Goal: Task Accomplishment & Management: Manage account settings

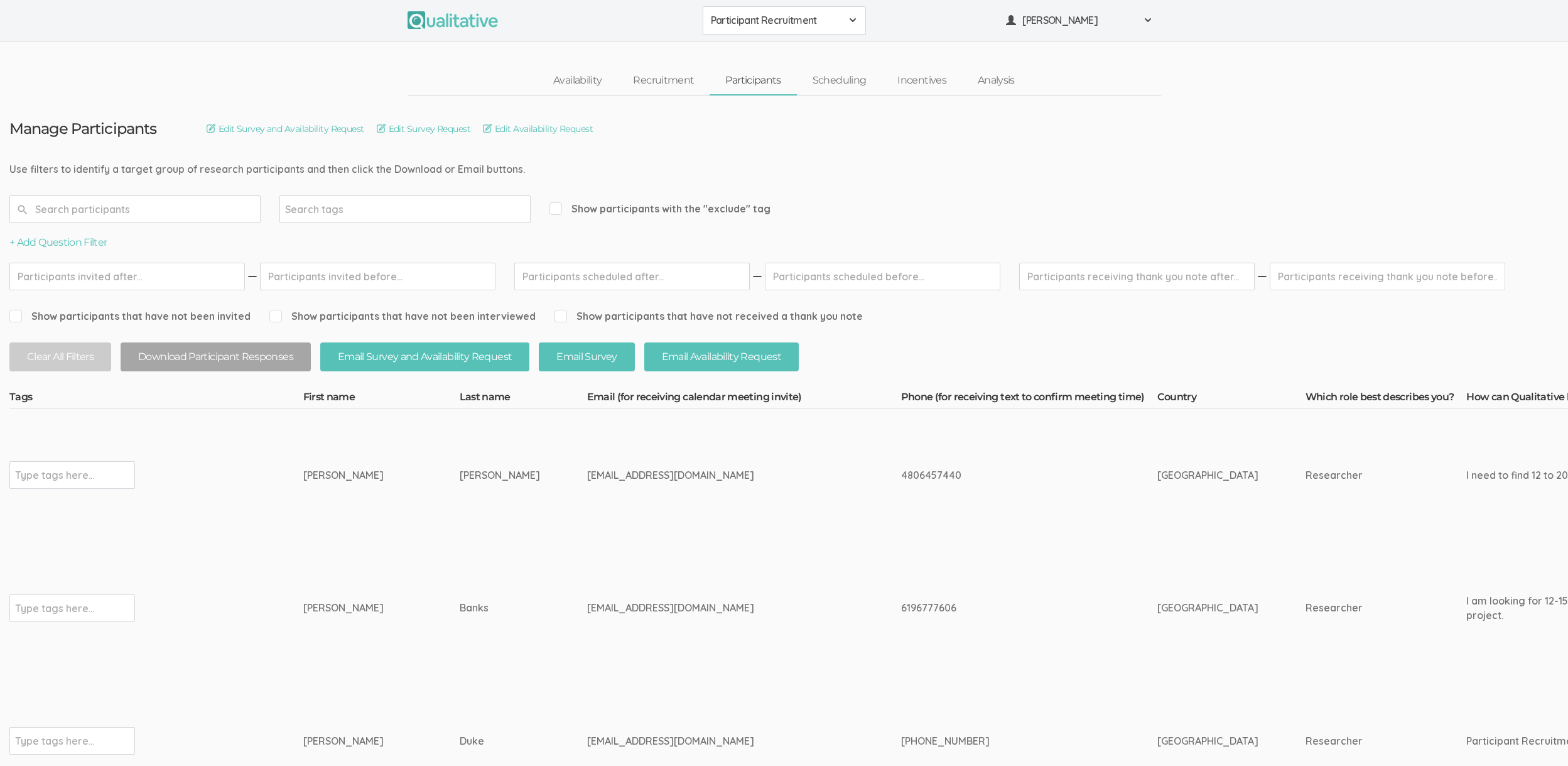
click at [901, 472] on div "4806457440" at bounding box center [1006, 475] width 209 height 15
copy tr "4806457440"
click at [622, 488] on td "[EMAIL_ADDRESS][DOMAIN_NAME]" at bounding box center [744, 474] width 314 height 133
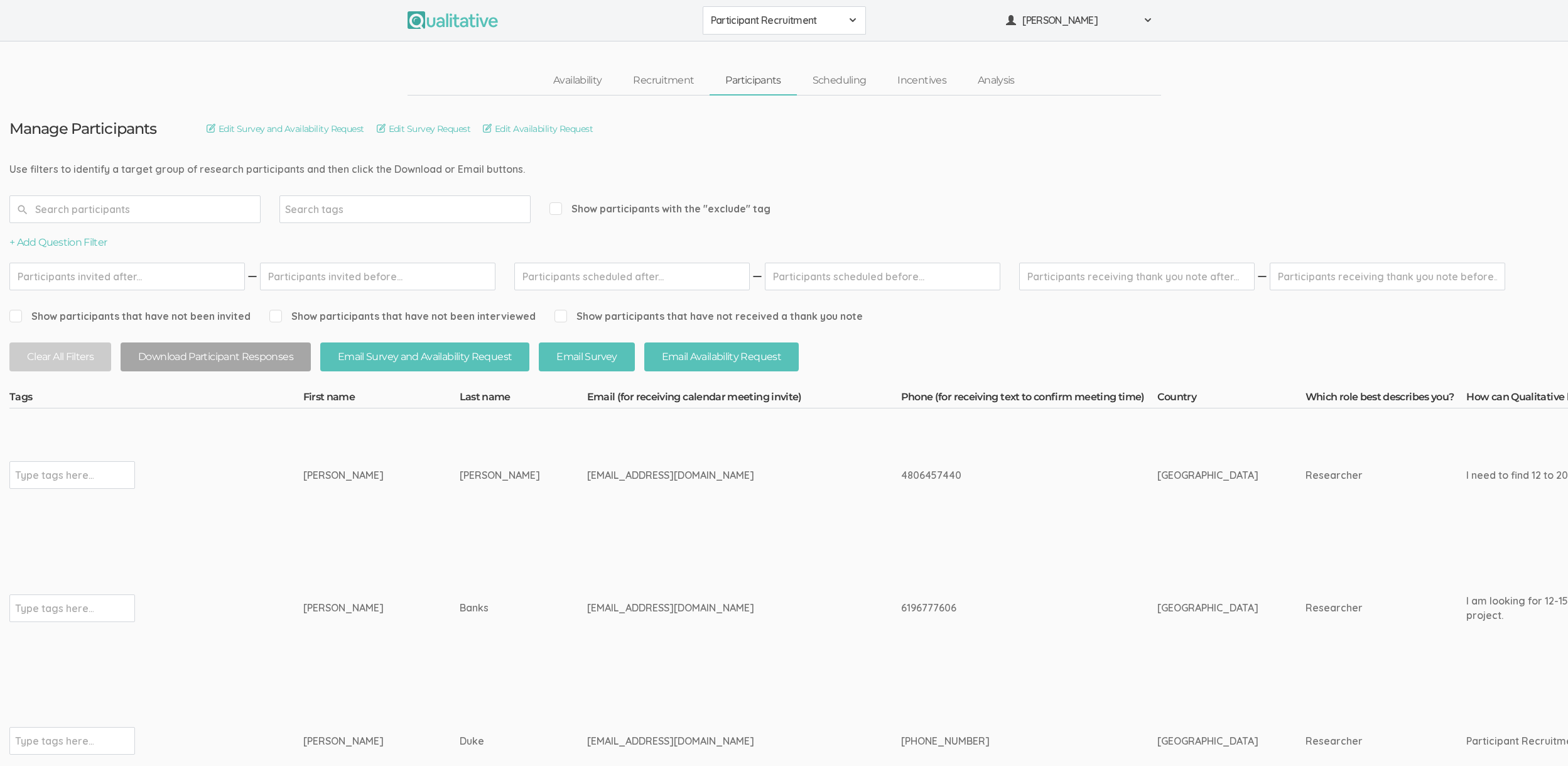
click at [844, 568] on td "[EMAIL_ADDRESS][DOMAIN_NAME]" at bounding box center [744, 607] width 314 height 133
click at [901, 476] on div "4806457440" at bounding box center [1006, 475] width 209 height 15
copy div "4806457440"
click at [997, 511] on td "4806457440" at bounding box center [1029, 474] width 256 height 133
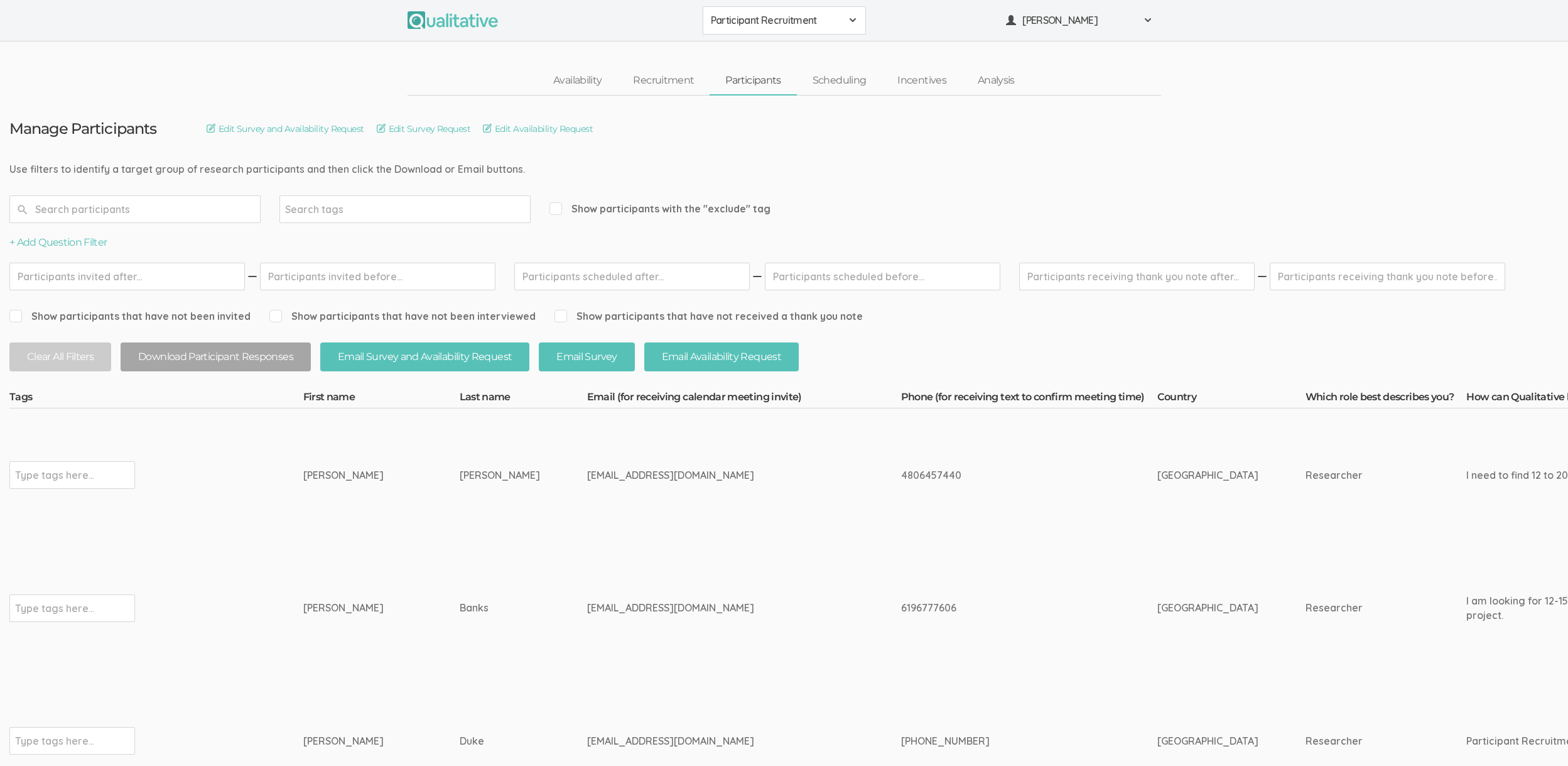
click at [901, 471] on div "4806457440" at bounding box center [1006, 475] width 209 height 15
copy div "4806457440"
click at [969, 497] on td "4806457440" at bounding box center [1029, 474] width 256 height 133
click at [851, 82] on link "Scheduling" at bounding box center [840, 81] width 85 height 27
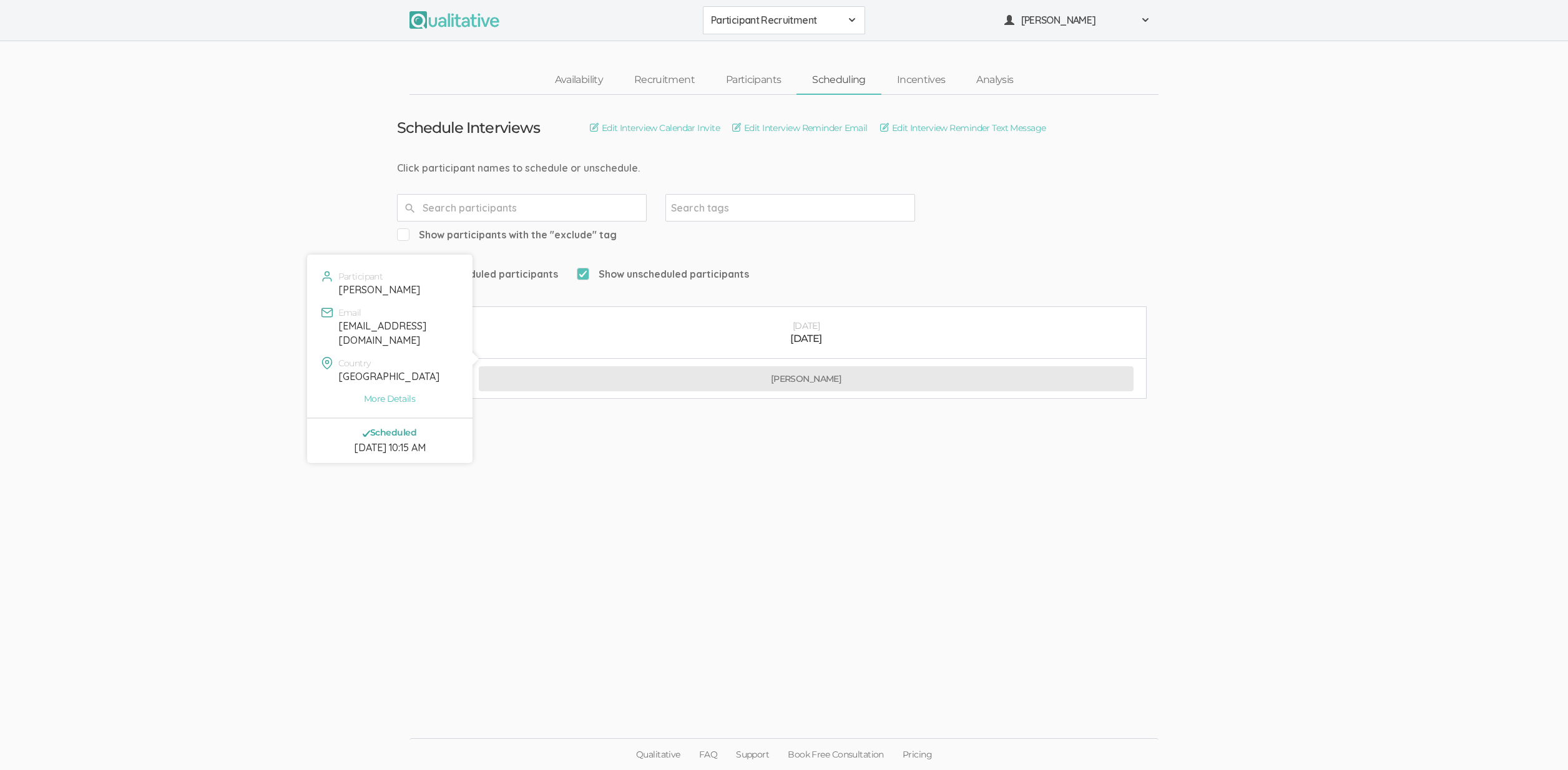
click at [585, 366] on button "Glenna Geist" at bounding box center [806, 378] width 655 height 25
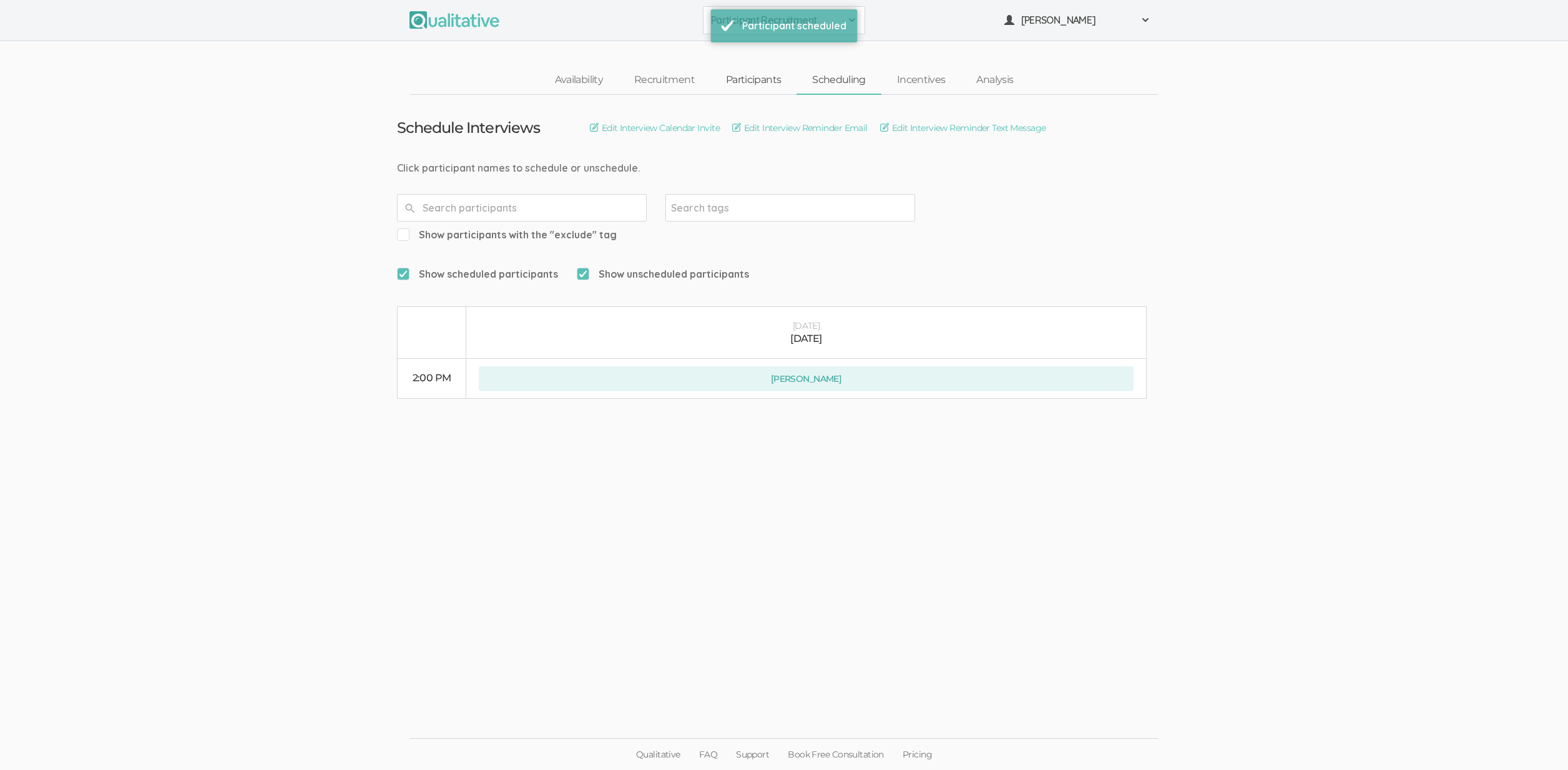
click at [746, 75] on link "Participants" at bounding box center [754, 80] width 86 height 27
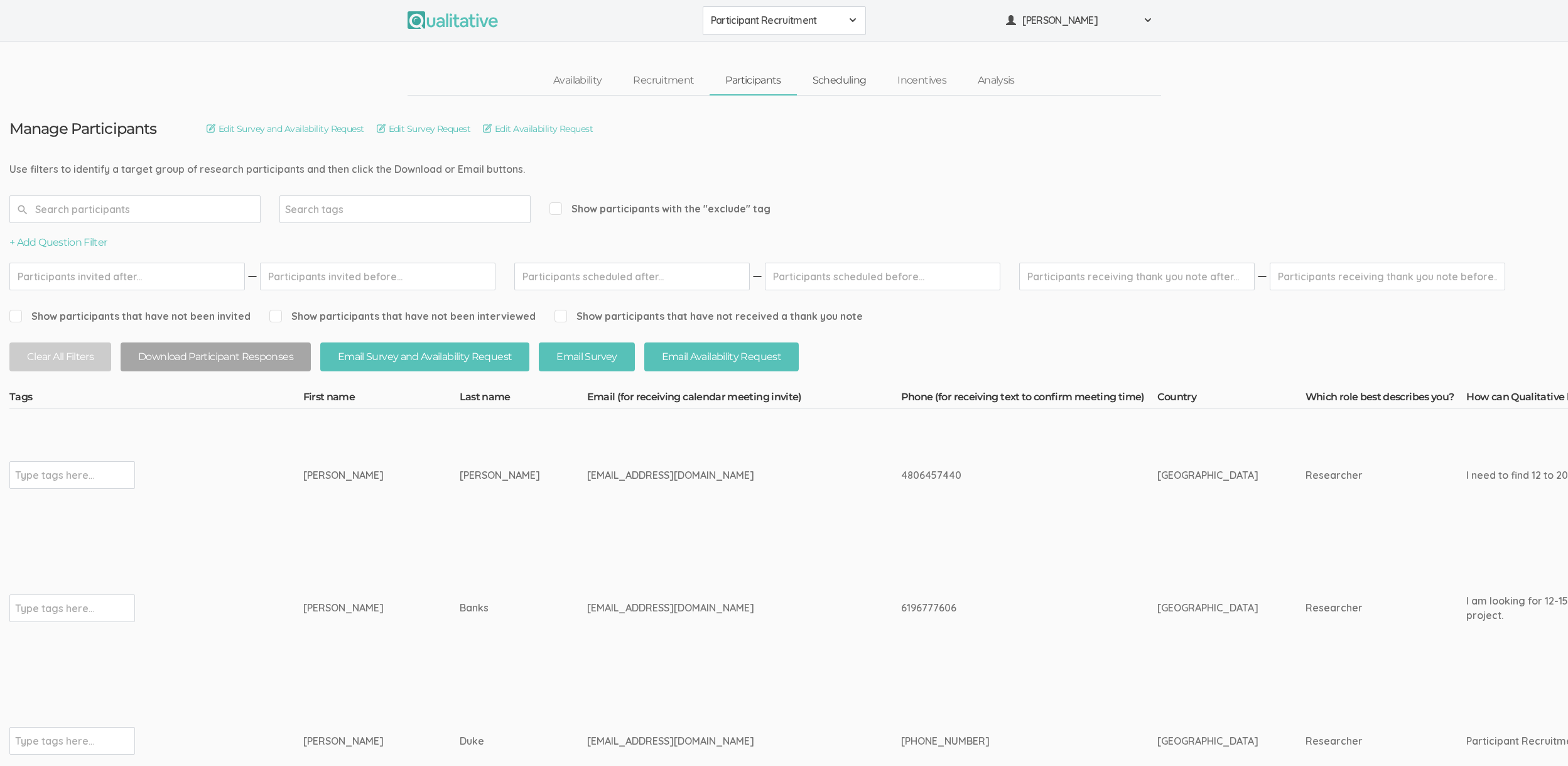
click at [837, 71] on link "Scheduling" at bounding box center [840, 81] width 85 height 27
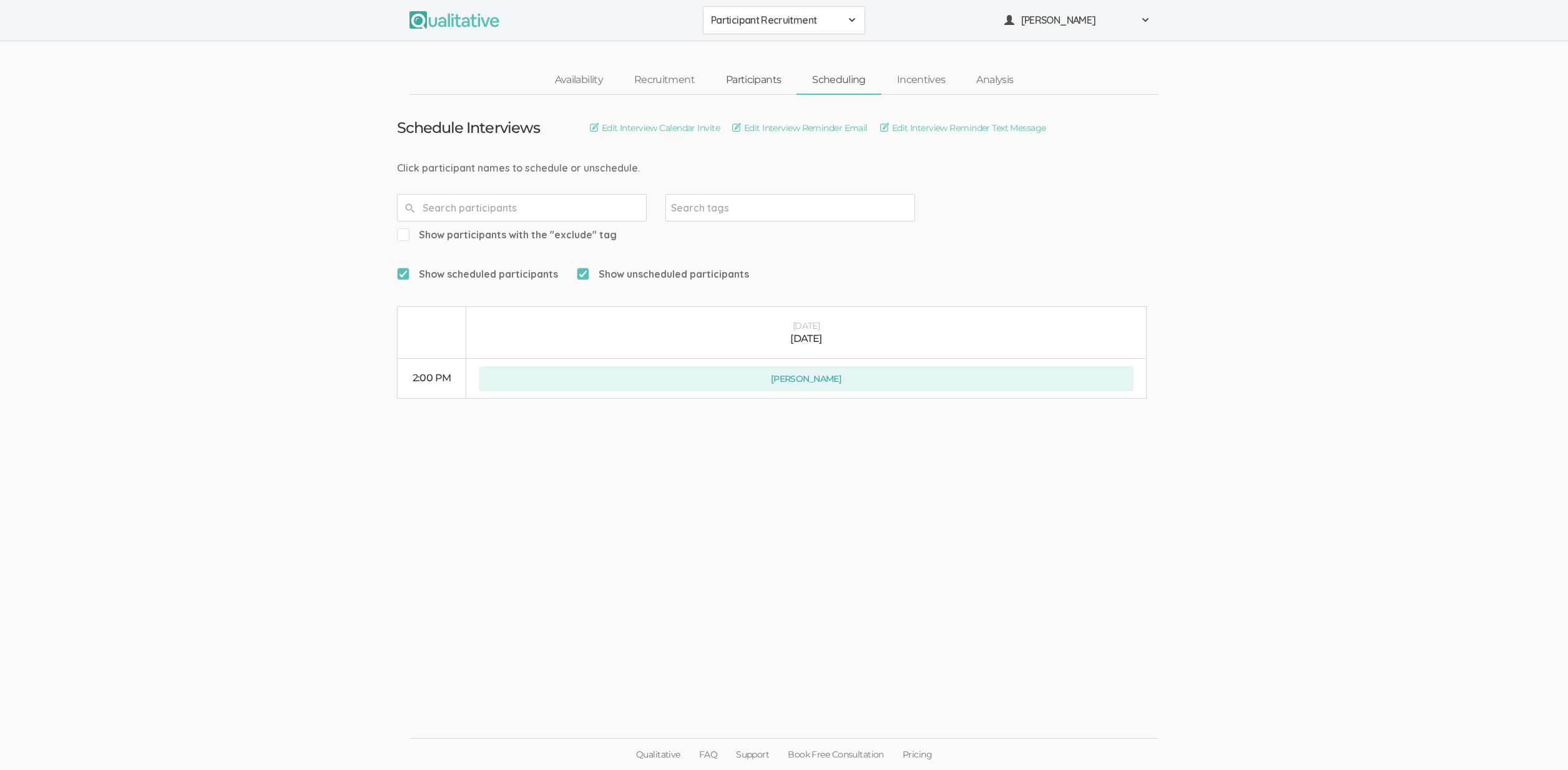
click at [762, 82] on link "Participants" at bounding box center [754, 80] width 86 height 27
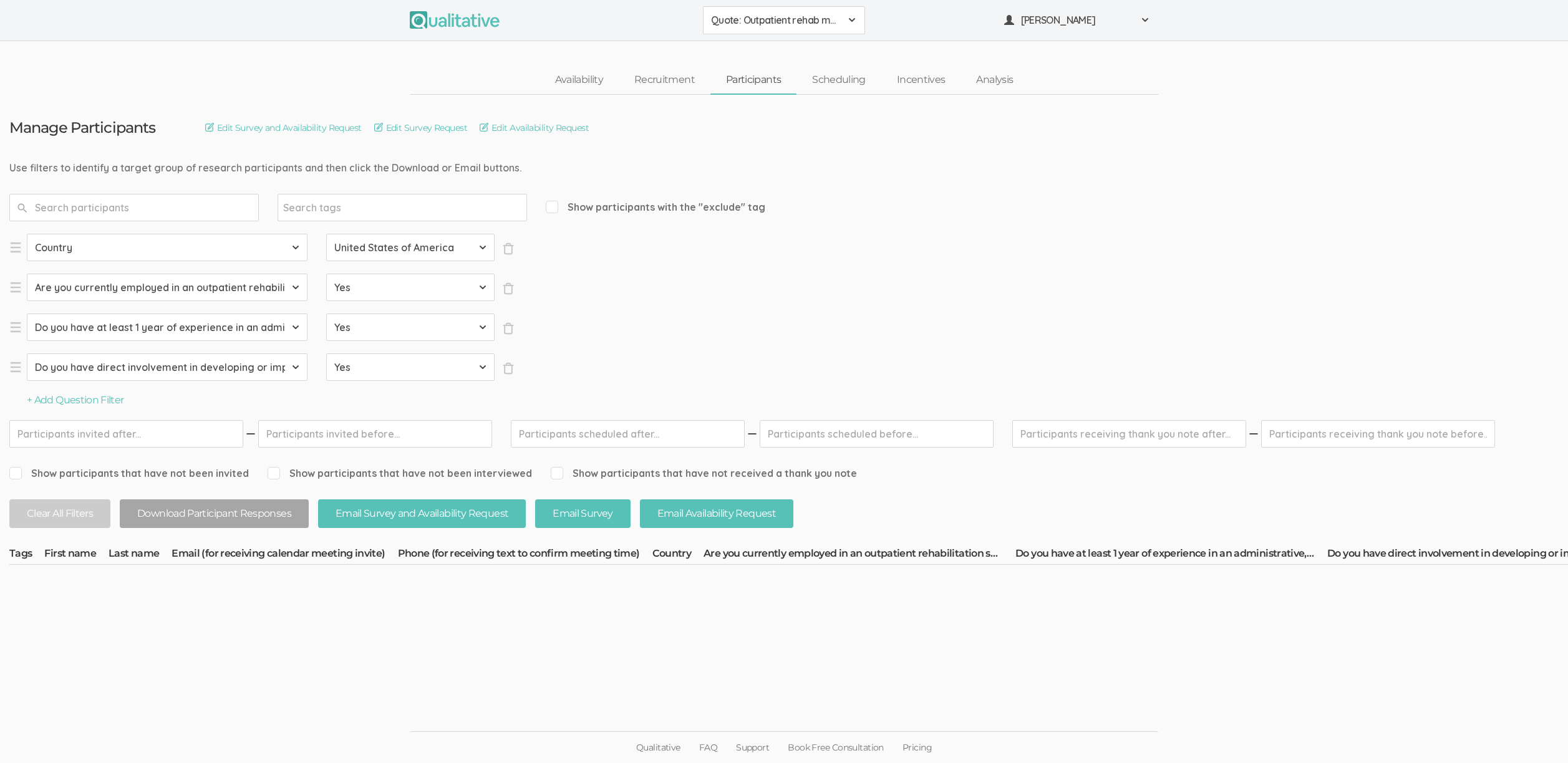
select select "SFQ Do you have at least 1 year of experience in an administrative, leadership,…"
select select "Yes"
select select "SFQ Do you have direct involvement in developing or implementing strategies to …"
select select "Yes"
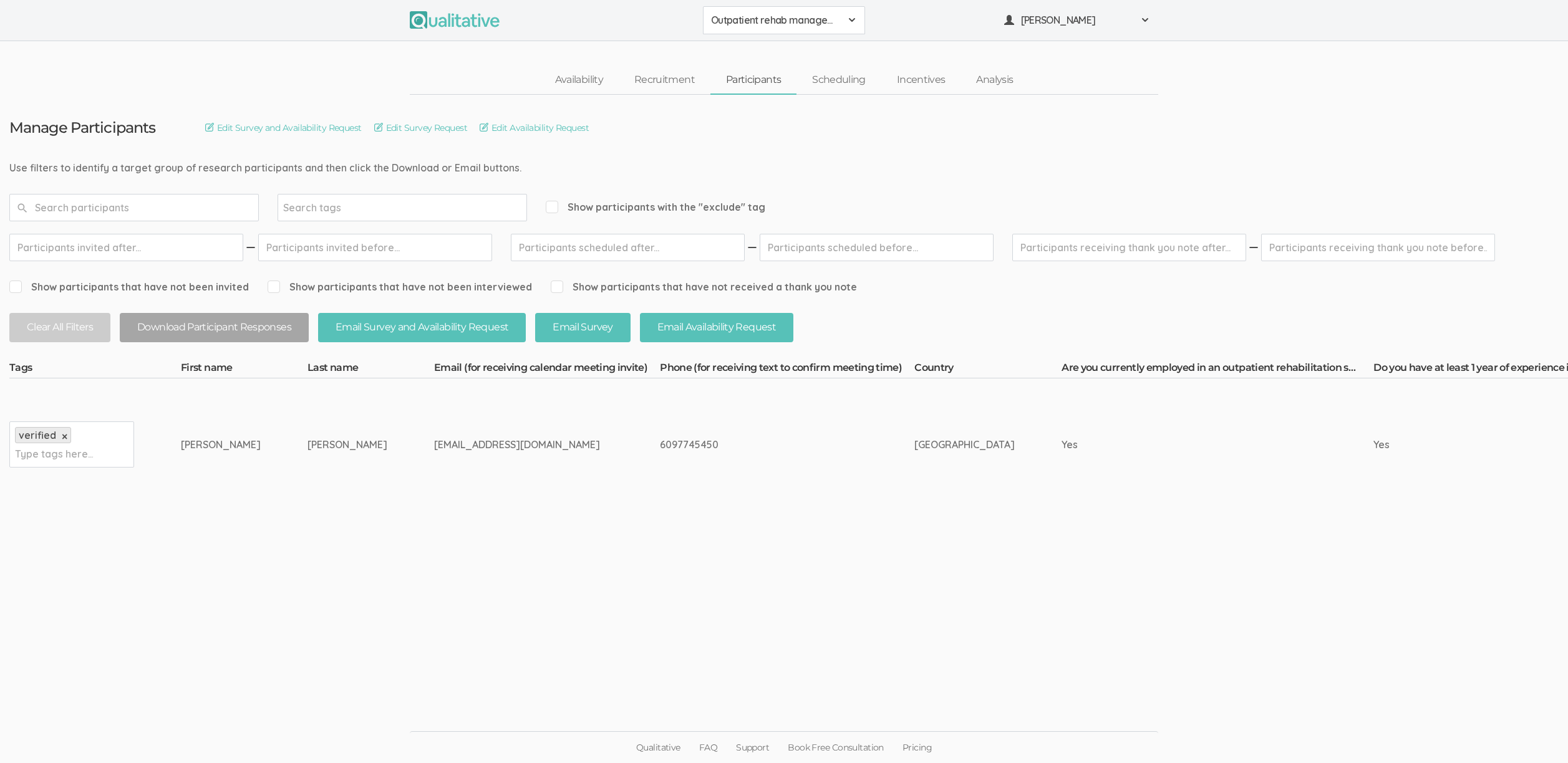
click at [529, 580] on ui-view "Manage Participants Edit Survey and Availability Request Edit Survey Request Ed…" at bounding box center [784, 382] width 1568 height 575
